Goal: Check status: Check status

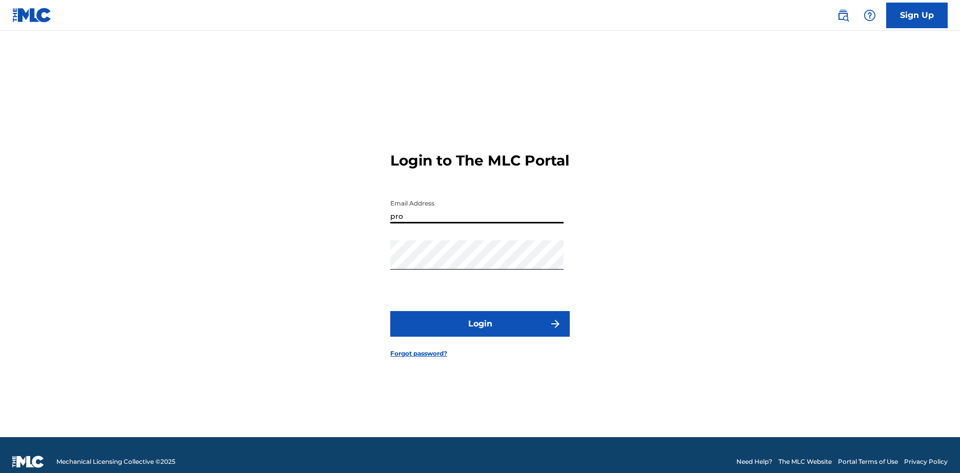
type input "[EMAIL_ADDRESS][DOMAIN_NAME]"
click at [508, 335] on button "Login" at bounding box center [479, 324] width 179 height 26
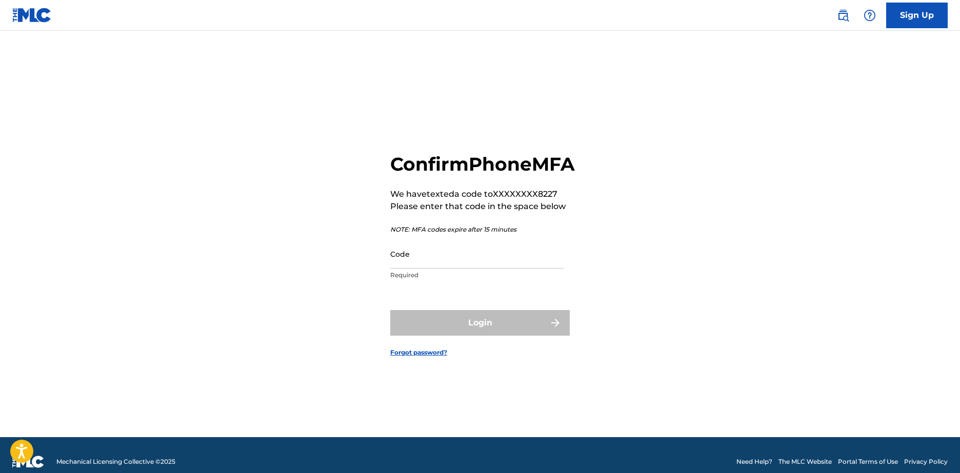
click at [426, 269] on input "Code" at bounding box center [476, 253] width 173 height 29
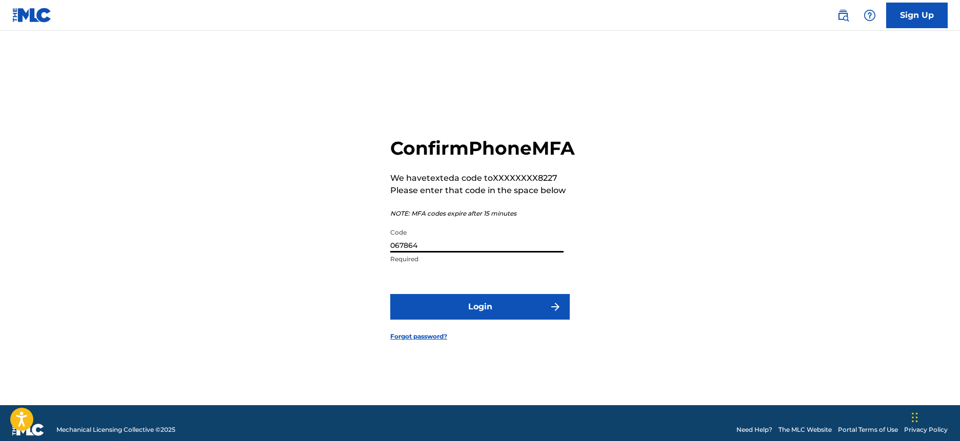
type input "067864"
click at [390, 294] on button "Login" at bounding box center [479, 307] width 179 height 26
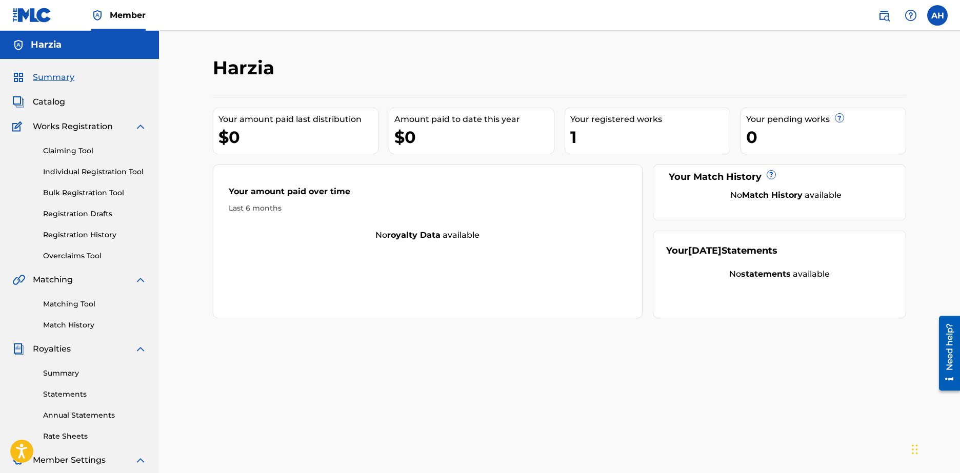
click at [81, 233] on link "Registration History" at bounding box center [95, 235] width 104 height 11
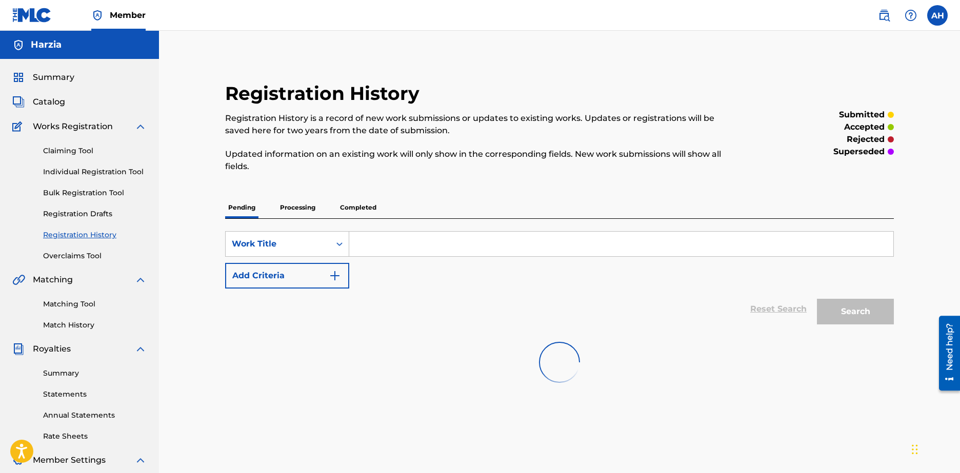
click at [281, 208] on p "Processing" at bounding box center [298, 208] width 42 height 22
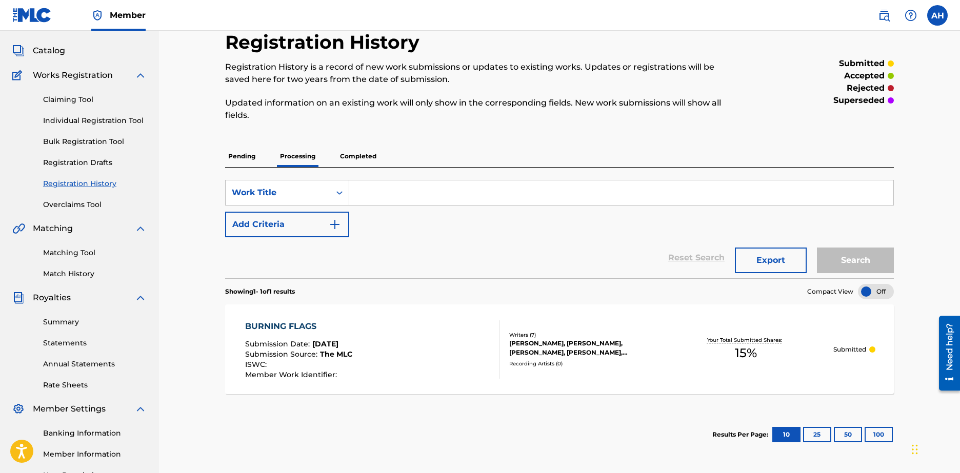
click at [864, 345] on p "Submitted" at bounding box center [849, 349] width 33 height 9
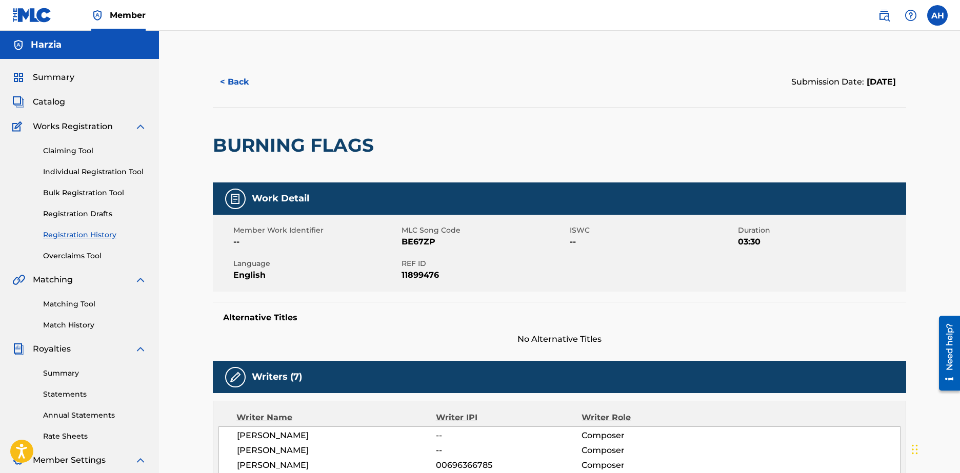
click at [54, 80] on span "Summary" at bounding box center [54, 77] width 42 height 12
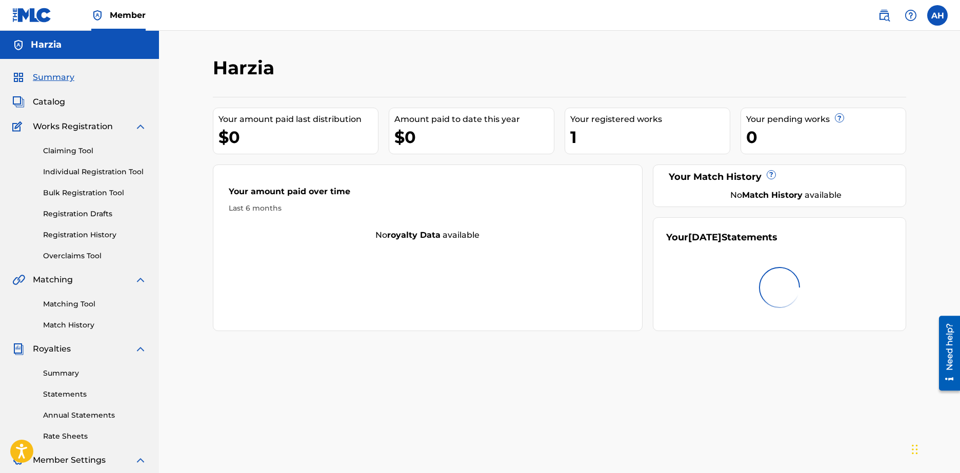
click at [77, 127] on span "Works Registration" at bounding box center [73, 126] width 80 height 12
click at [64, 106] on span "Catalog" at bounding box center [49, 102] width 32 height 12
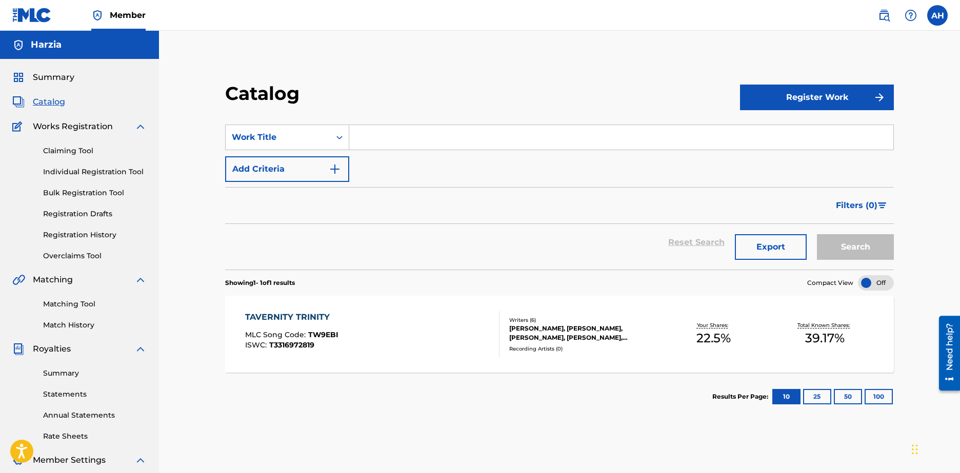
click at [365, 336] on div "TAVERNITY TRINITY MLC Song Code : TW9EBI ISWC : T3316972819" at bounding box center [372, 334] width 254 height 46
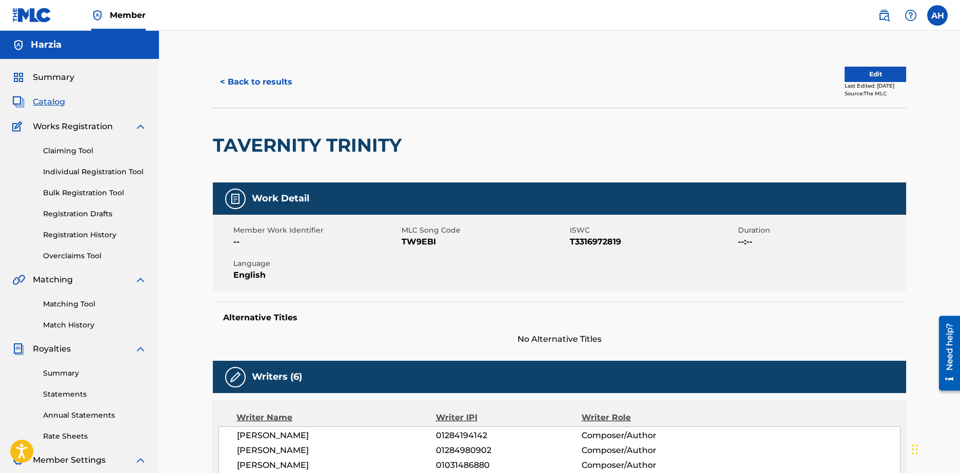
click at [29, 71] on link "Summary" at bounding box center [43, 77] width 62 height 12
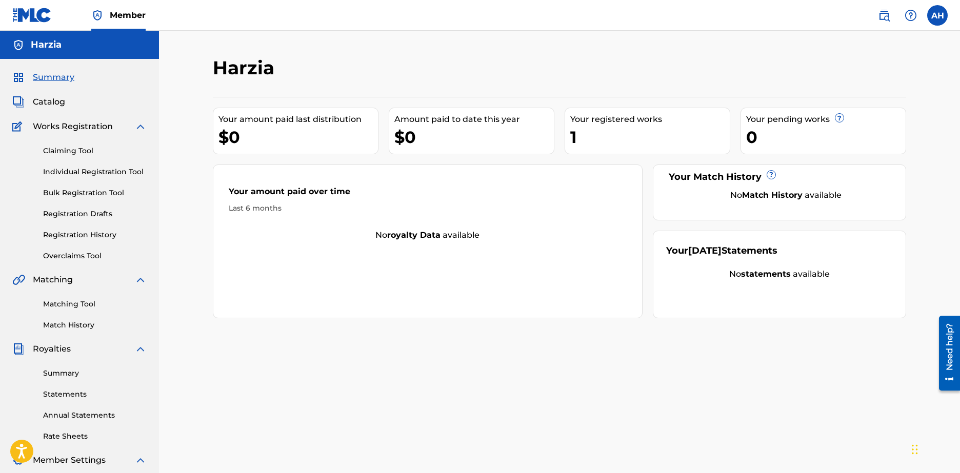
click at [498, 207] on div "Last 6 months" at bounding box center [428, 208] width 398 height 11
drag, startPoint x: 425, startPoint y: 233, endPoint x: 417, endPoint y: 237, distance: 8.5
click at [423, 234] on strong "royalty data" at bounding box center [413, 235] width 53 height 10
